Goal: Information Seeking & Learning: Find specific fact

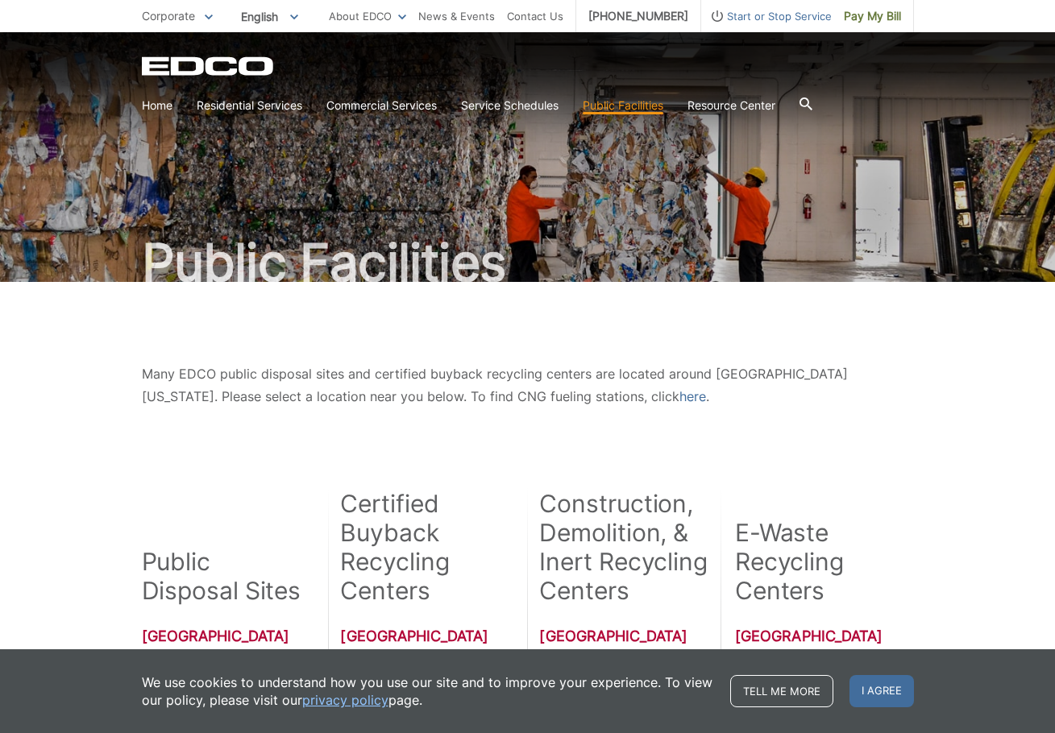
click at [812, 103] on icon at bounding box center [806, 104] width 13 height 13
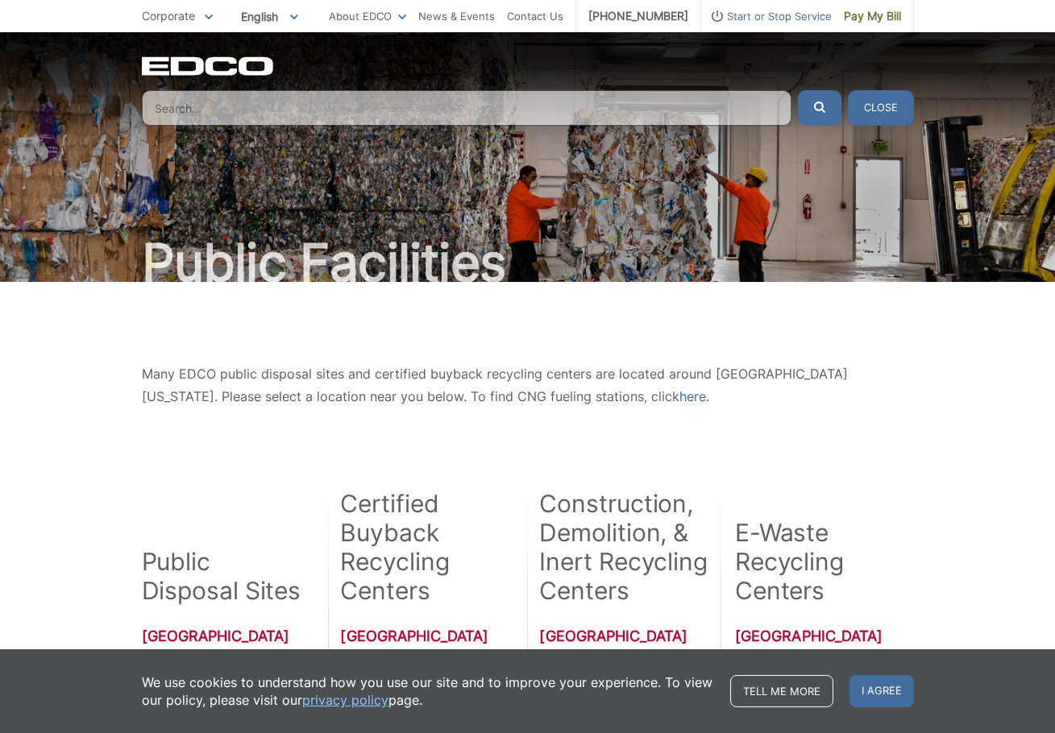
click at [868, 111] on button "Close" at bounding box center [881, 107] width 66 height 35
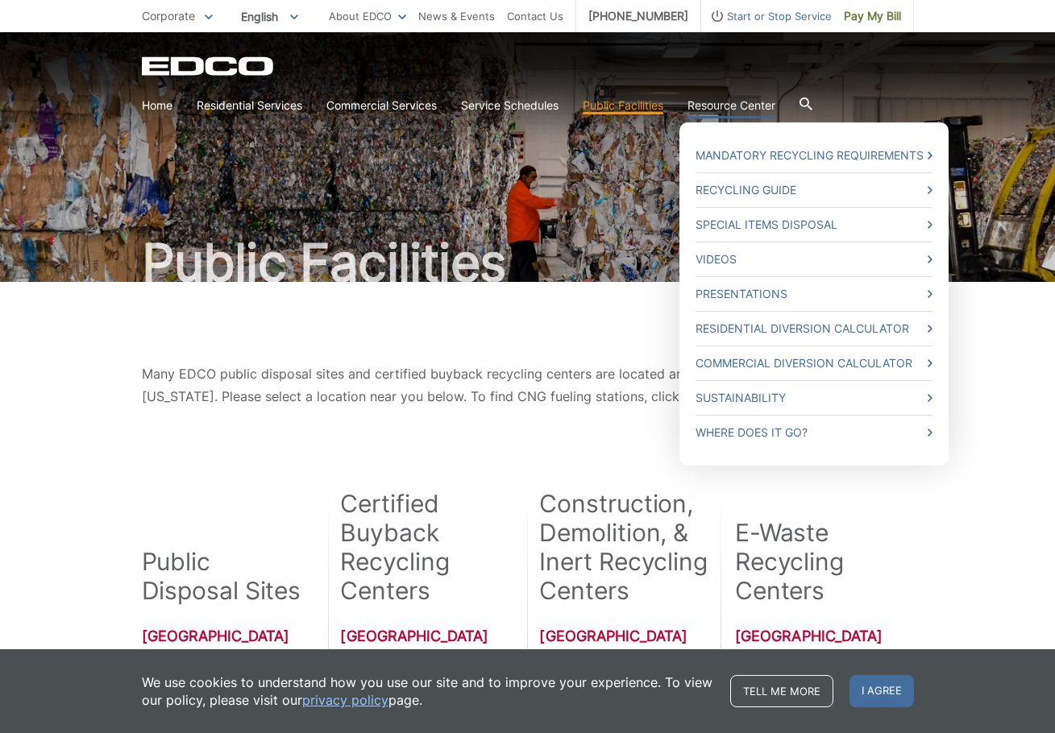
click at [726, 106] on link "Resource Center" at bounding box center [731, 106] width 88 height 18
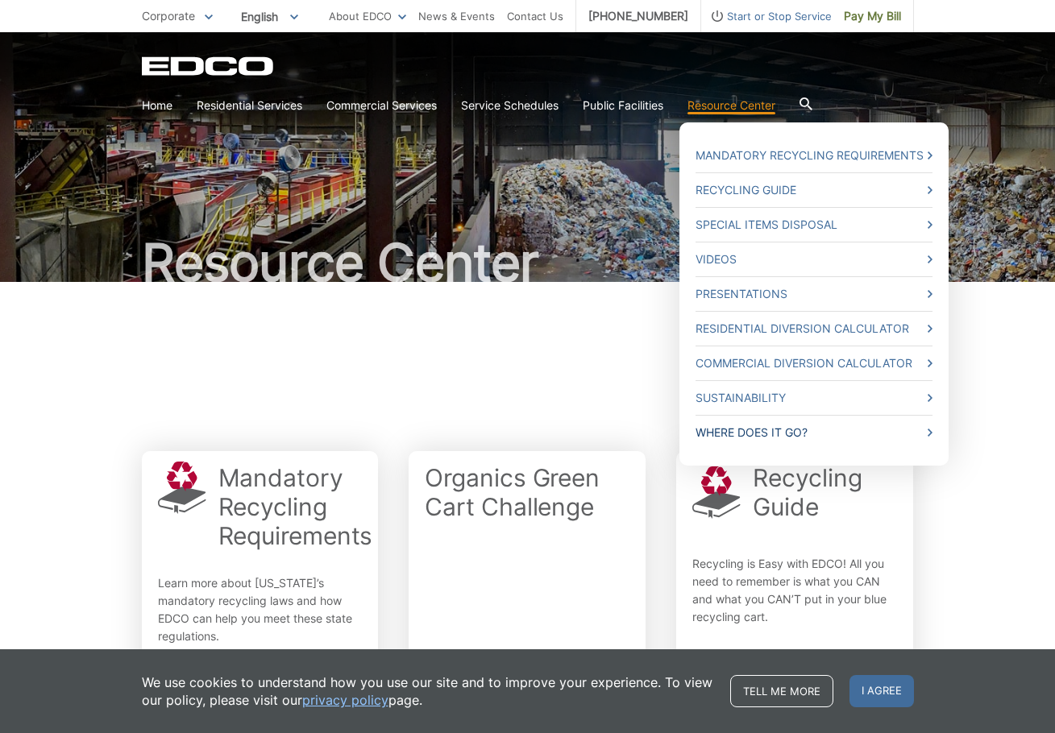
click at [793, 430] on link "Where Does it Go?" at bounding box center [814, 433] width 237 height 18
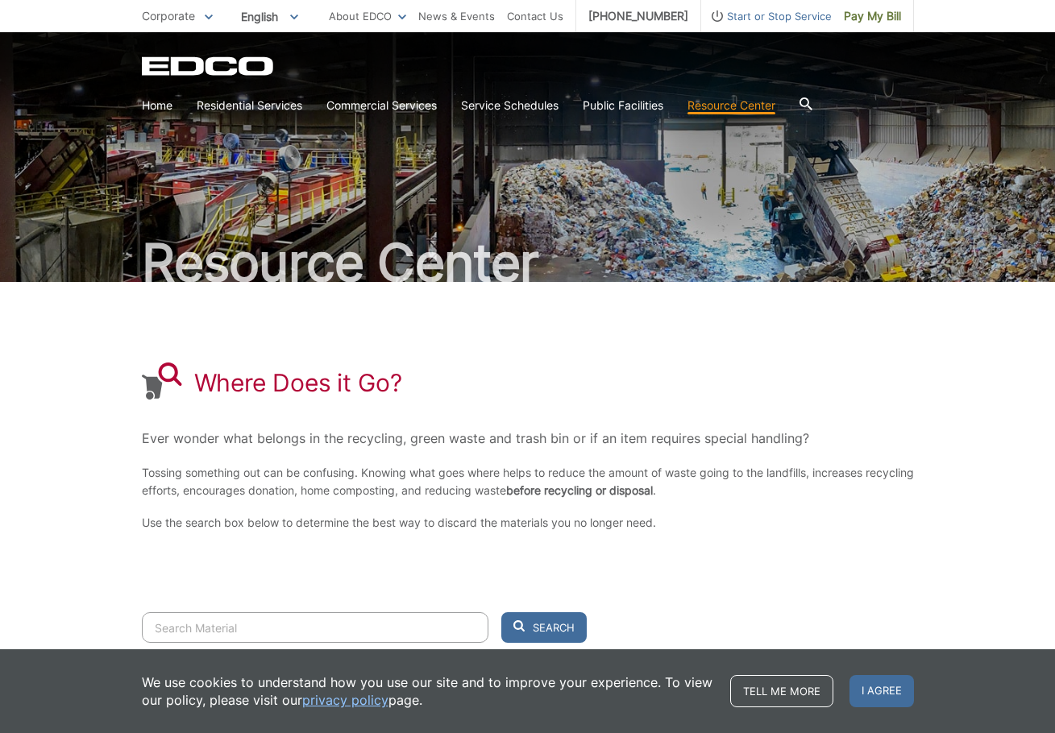
scroll to position [121, 0]
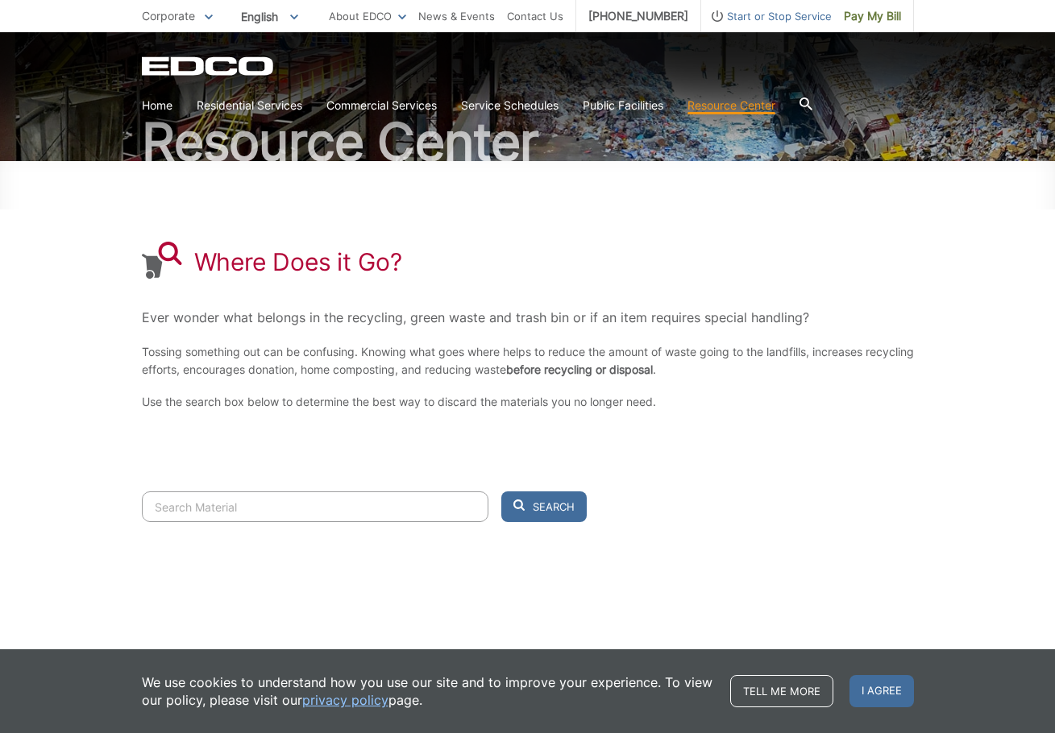
click at [322, 518] on input "Search" at bounding box center [315, 507] width 347 height 31
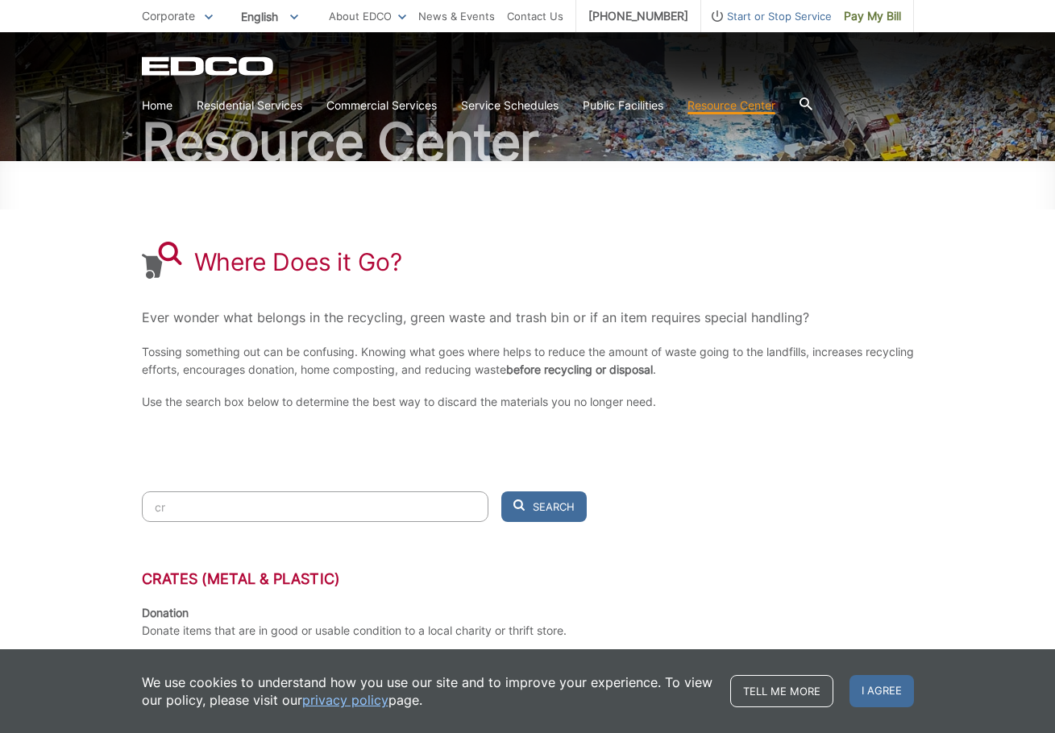
type input "c"
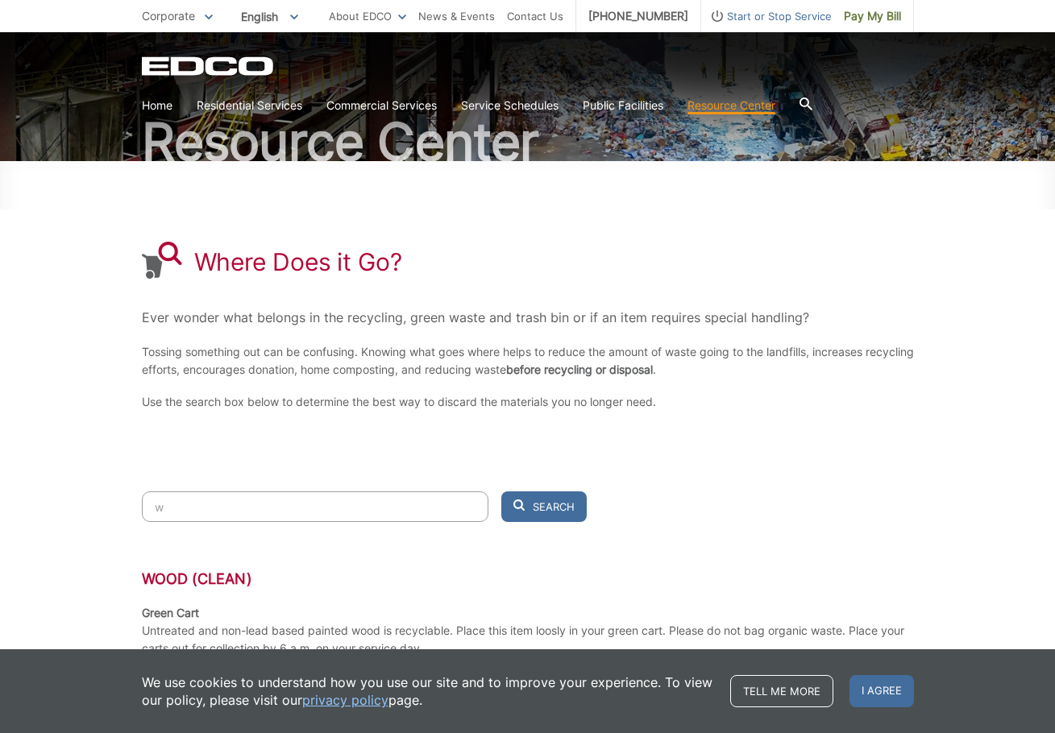
type input "w"
